Goal: Information Seeking & Learning: Learn about a topic

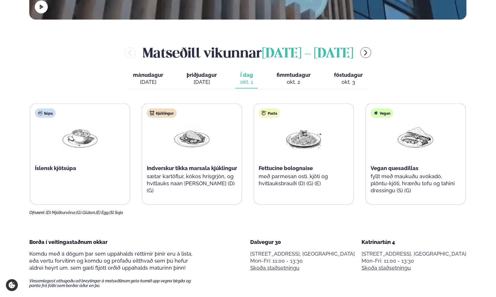
scroll to position [263, 0]
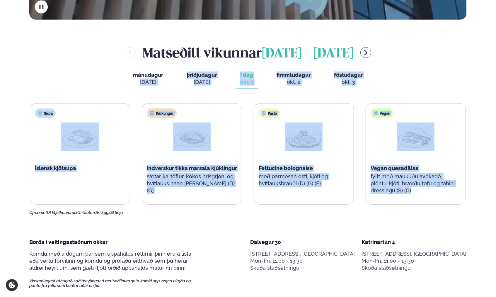
drag, startPoint x: 23, startPoint y: 81, endPoint x: 472, endPoint y: 191, distance: 461.4
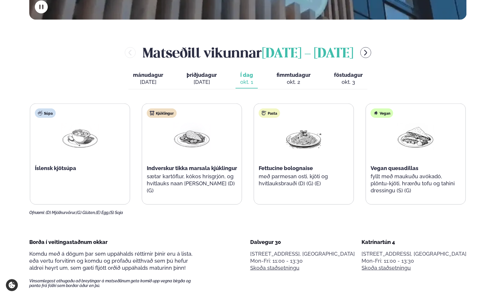
click at [401, 212] on div "Ofnæmi: (D) Mjólkurvörur, (G) Glúten, (E) Egg, (S) Soja" at bounding box center [247, 212] width 437 height 5
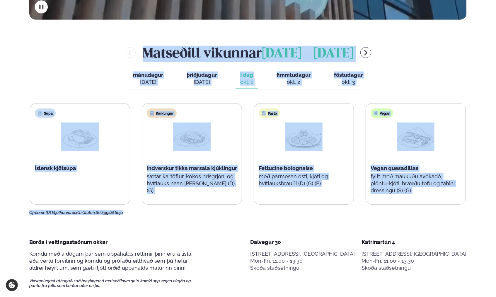
drag, startPoint x: 474, startPoint y: 205, endPoint x: 36, endPoint y: 59, distance: 460.9
drag, startPoint x: 36, startPoint y: 59, endPoint x: 11, endPoint y: 75, distance: 29.4
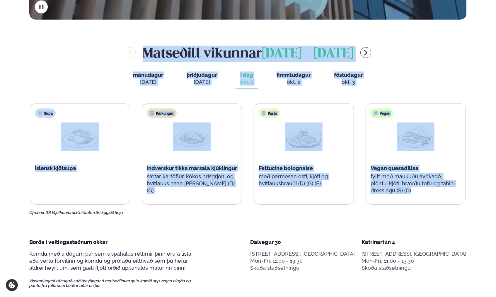
drag, startPoint x: 13, startPoint y: 43, endPoint x: 484, endPoint y: 202, distance: 497.0
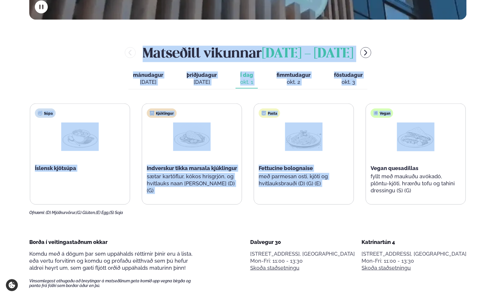
drag, startPoint x: 11, startPoint y: 48, endPoint x: 405, endPoint y: 160, distance: 409.6
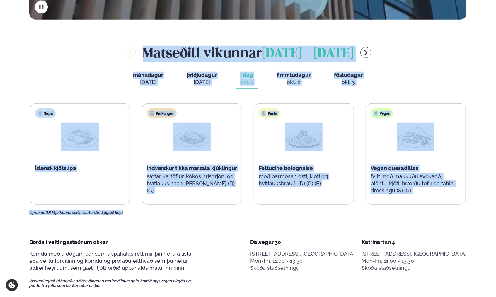
drag, startPoint x: 482, startPoint y: 205, endPoint x: 48, endPoint y: 58, distance: 458.3
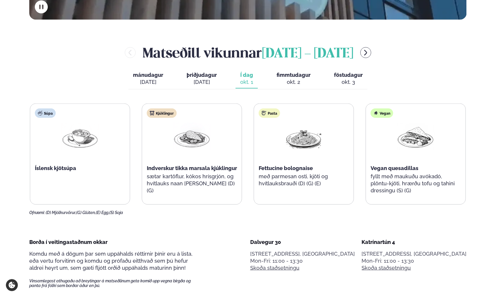
drag, startPoint x: 48, startPoint y: 58, endPoint x: 18, endPoint y: 54, distance: 30.9
